Goal: Information Seeking & Learning: Learn about a topic

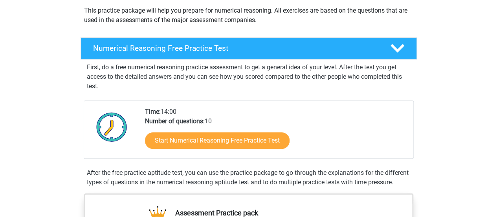
scroll to position [94, 0]
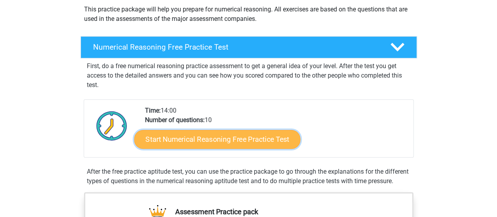
click at [266, 143] on link "Start Numerical Reasoning Free Practice Test" at bounding box center [217, 138] width 166 height 19
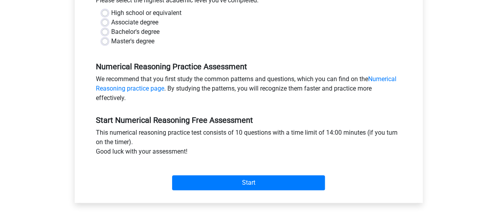
scroll to position [194, 0]
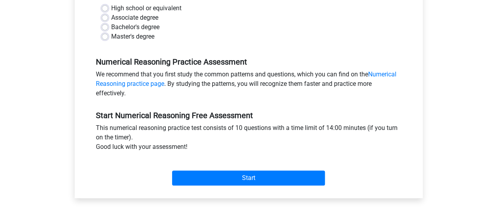
click at [111, 28] on label "Bachelor's degree" at bounding box center [135, 26] width 48 height 9
click at [106, 28] on input "Bachelor's degree" at bounding box center [105, 26] width 6 height 8
radio input "true"
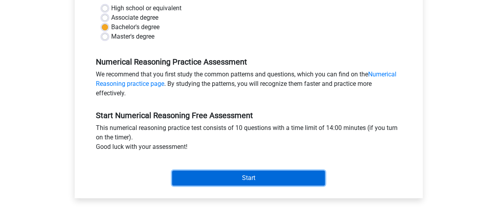
click at [209, 173] on input "Start" at bounding box center [248, 177] width 153 height 15
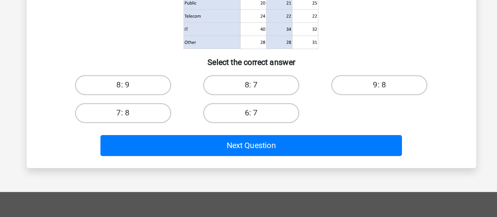
scroll to position [128, 0]
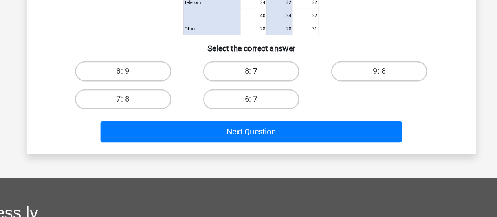
click at [264, 94] on label "8: 7" at bounding box center [249, 102] width 76 height 16
click at [254, 102] on input "8: 7" at bounding box center [250, 104] width 5 height 5
radio input "true"
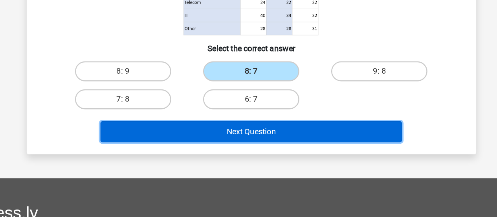
click at [275, 153] on button "Next Question" at bounding box center [249, 149] width 238 height 17
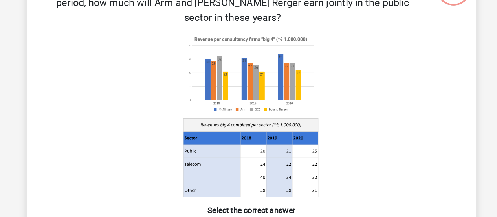
scroll to position [91, 0]
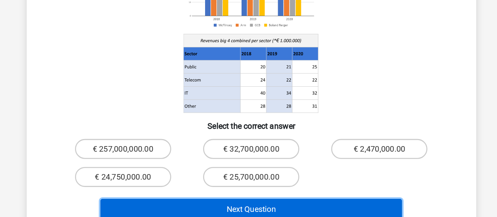
click at [282, 202] on button "Next Question" at bounding box center [249, 210] width 238 height 17
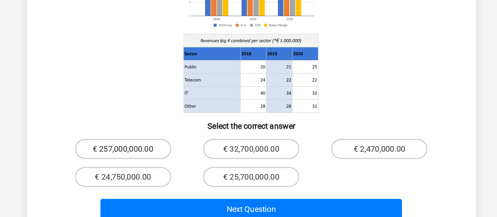
click at [165, 155] on label "€ 257,000,000.00" at bounding box center [148, 163] width 76 height 16
click at [153, 163] on input "€ 257,000,000.00" at bounding box center [149, 165] width 5 height 5
radio input "true"
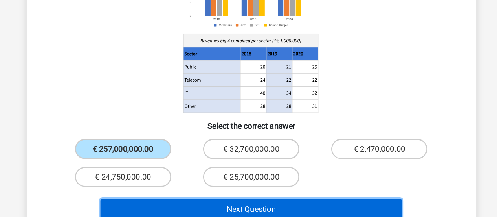
click at [201, 202] on button "Next Question" at bounding box center [249, 210] width 238 height 17
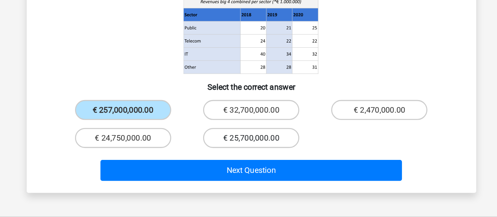
scroll to position [149, 0]
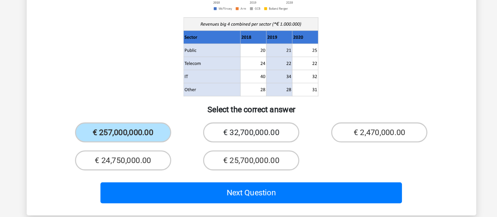
click at [248, 96] on label "€ 32,700,000.00" at bounding box center [249, 104] width 76 height 16
click at [248, 104] on input "€ 32,700,000.00" at bounding box center [250, 106] width 5 height 5
radio input "true"
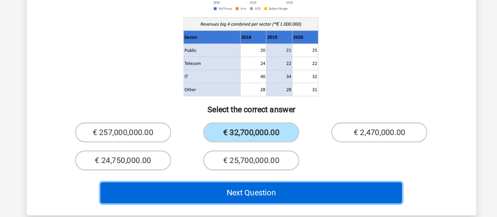
click at [254, 143] on button "Next Question" at bounding box center [249, 151] width 238 height 17
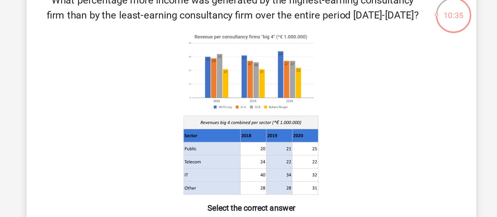
scroll to position [13, 0]
